Goal: Transaction & Acquisition: Purchase product/service

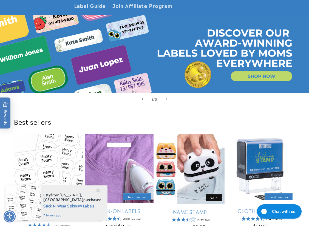
drag, startPoint x: 98, startPoint y: 188, endPoint x: 96, endPoint y: 184, distance: 5.4
click at [98, 188] on span at bounding box center [98, 190] width 10 height 10
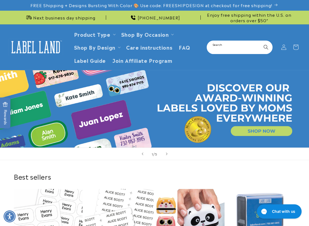
click at [235, 49] on input "Search" at bounding box center [239, 47] width 65 height 12
type input "*****"
click at [260, 41] on button "Search" at bounding box center [266, 47] width 12 height 12
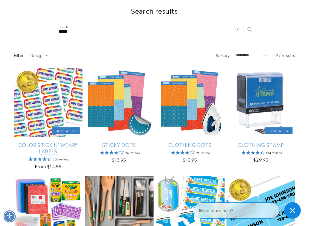
scroll to position [82, 0]
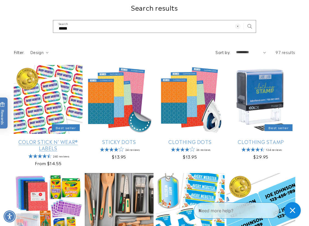
click at [47, 139] on link "Color Stick N' Wear® Labels" at bounding box center [48, 145] width 69 height 13
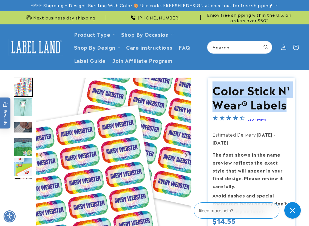
drag, startPoint x: 286, startPoint y: 109, endPoint x: 213, endPoint y: 91, distance: 74.8
click at [213, 91] on h1 "Color Stick N' Wear® Labels" at bounding box center [252, 97] width 78 height 29
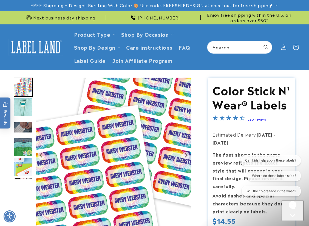
click at [39, 49] on img at bounding box center [35, 47] width 55 height 17
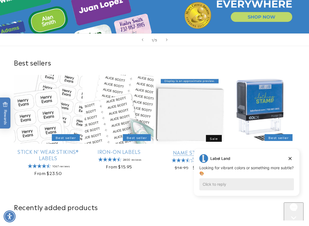
scroll to position [165, 0]
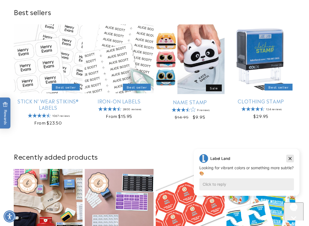
drag, startPoint x: 289, startPoint y: 160, endPoint x: 457, endPoint y: 303, distance: 221.1
click at [289, 160] on icon "Dismiss campaign" at bounding box center [290, 158] width 5 height 7
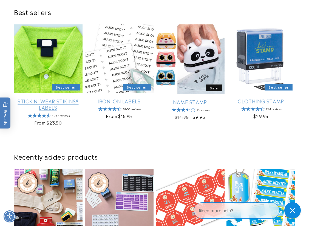
click at [38, 98] on link "Stick N' Wear Stikins® Labels" at bounding box center [48, 104] width 69 height 13
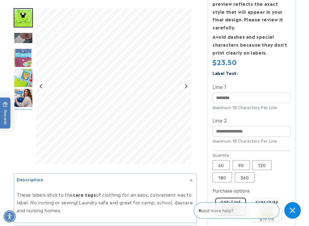
scroll to position [247, 0]
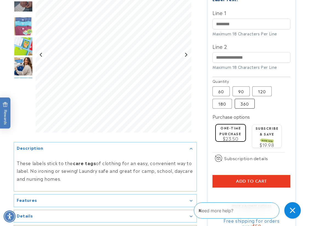
click at [245, 105] on label "360 Variant sold out or unavailable" at bounding box center [245, 104] width 20 height 10
click at [294, 209] on icon "Close gorgias live chat" at bounding box center [293, 210] width 6 height 6
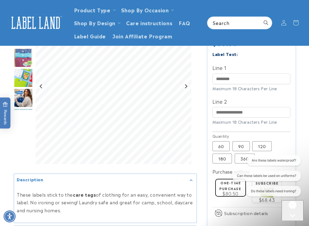
click at [304, 85] on div at bounding box center [154, 89] width 309 height 407
click at [228, 75] on input "Line 1" at bounding box center [252, 79] width 78 height 11
paste input "********"
type input "********"
click at [306, 88] on div at bounding box center [154, 89] width 309 height 407
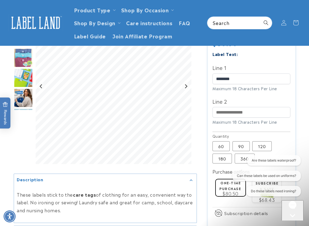
click at [220, 106] on label "Line 2" at bounding box center [252, 101] width 78 height 9
click at [220, 107] on input "Line 2" at bounding box center [252, 112] width 78 height 11
click at [222, 114] on input "Line 2" at bounding box center [252, 112] width 78 height 11
paste input "**********"
type input "**********"
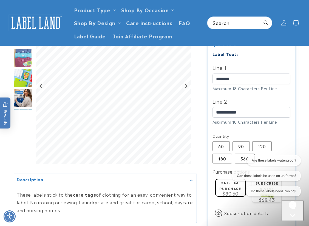
click at [297, 212] on button "Chat with us" at bounding box center [293, 220] width 22 height 41
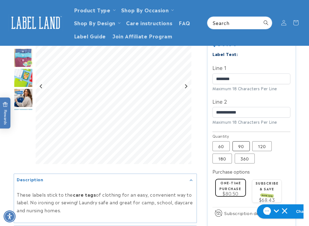
click at [244, 148] on label "90 Variant sold out or unavailable" at bounding box center [241, 146] width 17 height 10
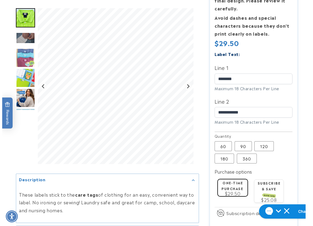
scroll to position [274, 0]
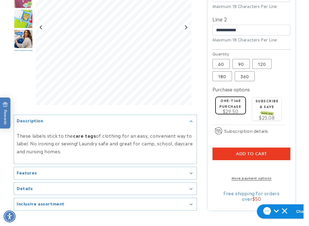
click at [228, 158] on button "Add to cart" at bounding box center [252, 154] width 78 height 13
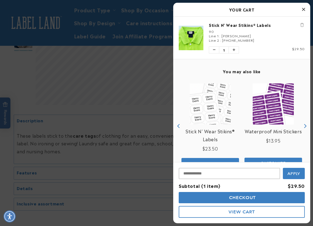
click at [215, 196] on button "Checkout" at bounding box center [242, 197] width 126 height 11
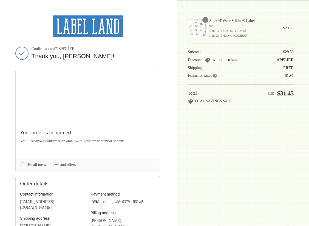
drag, startPoint x: 287, startPoint y: 124, endPoint x: 282, endPoint y: 121, distance: 6.3
click at [287, 124] on div "Shopping cart Product image Description Quantity Price 1 Stick N' Wear Stikins®…" at bounding box center [241, 112] width 106 height 195
click at [99, 30] on img at bounding box center [88, 26] width 71 height 22
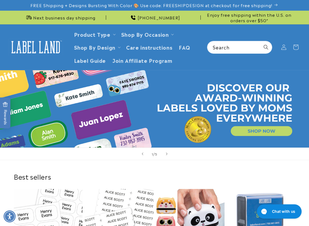
click at [42, 159] on div "1 / of 5" at bounding box center [154, 154] width 309 height 13
click at [78, 172] on h2 "Best sellers" at bounding box center [155, 176] width 282 height 9
click at [271, 155] on div "1 / of 5" at bounding box center [154, 154] width 309 height 13
click at [230, 46] on input "Search" at bounding box center [239, 47] width 65 height 12
type input "*****"
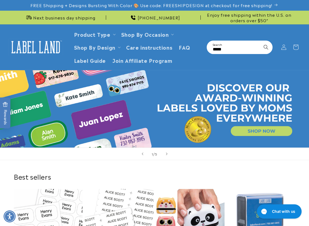
click at [260, 41] on button "Search" at bounding box center [266, 47] width 12 height 12
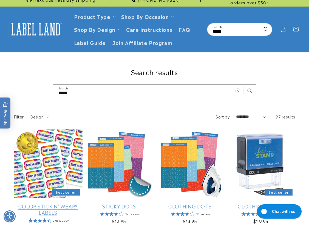
scroll to position [27, 0]
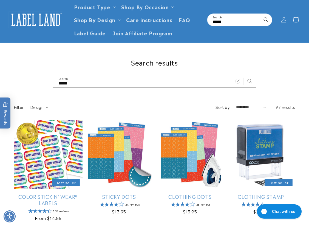
click at [30, 193] on link "Color Stick N' Wear® Labels" at bounding box center [48, 199] width 69 height 13
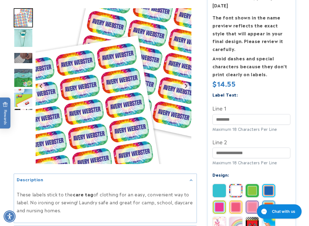
scroll to position [192, 0]
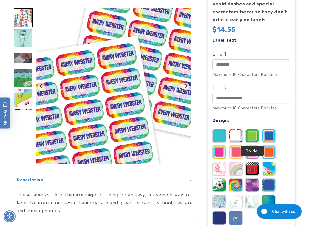
click at [255, 138] on img at bounding box center [252, 135] width 13 height 13
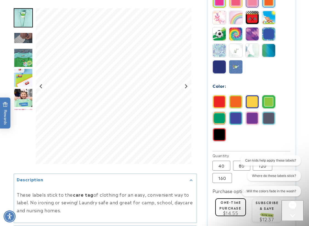
scroll to position [357, 0]
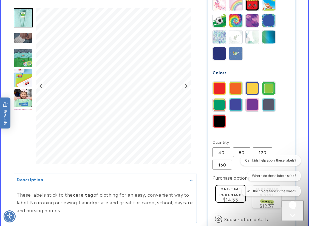
click at [300, 29] on div at bounding box center [154, 10] width 309 height 578
